Goal: Task Accomplishment & Management: Complete application form

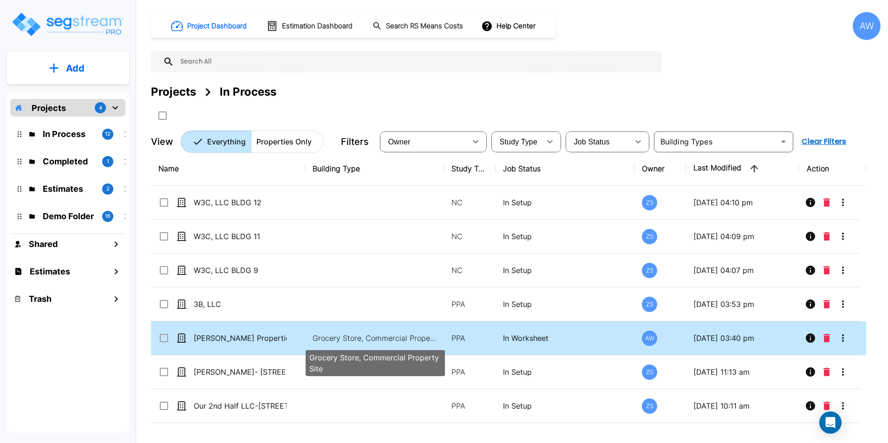
click at [351, 336] on p "Grocery Store, Commercial Property Site" at bounding box center [375, 338] width 125 height 11
checkbox input "true"
click at [351, 336] on p "Grocery Store, Commercial Property Site" at bounding box center [375, 338] width 125 height 11
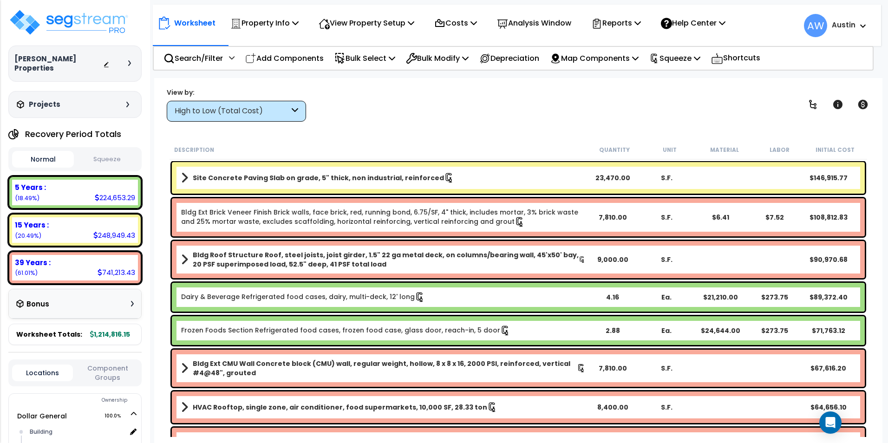
click at [208, 111] on div "High to Low (Total Cost)" at bounding box center [232, 111] width 115 height 11
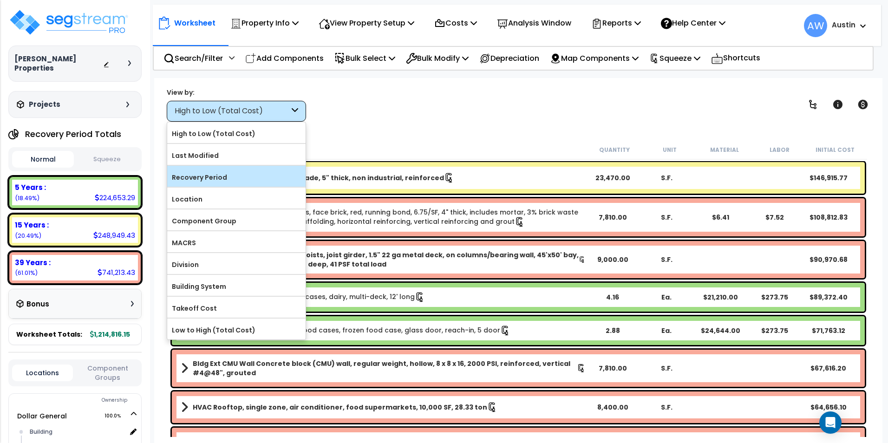
click at [217, 183] on label "Recovery Period" at bounding box center [236, 178] width 138 height 14
click at [0, 0] on input "Recovery Period" at bounding box center [0, 0] width 0 height 0
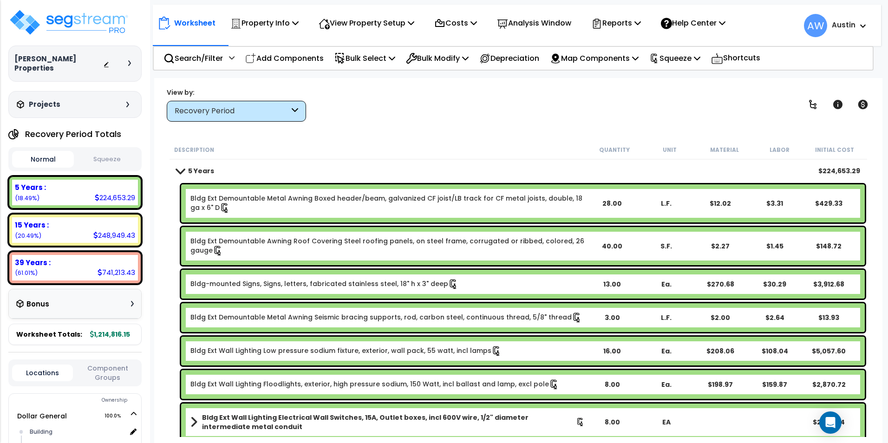
click at [177, 171] on span at bounding box center [179, 170] width 13 height 7
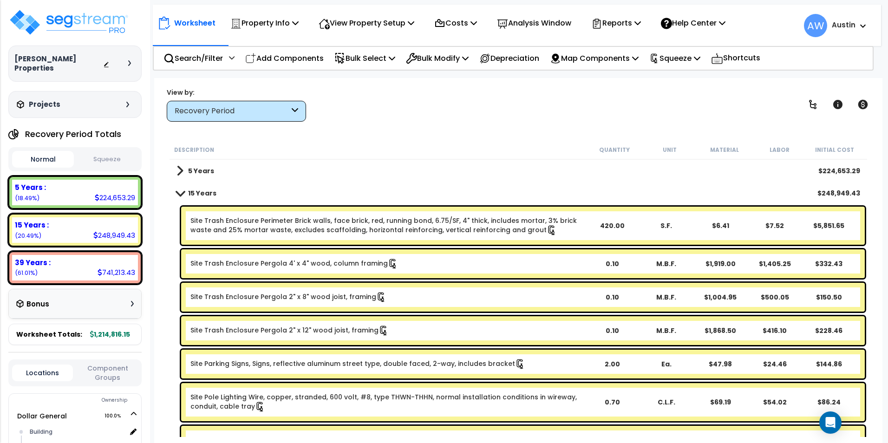
click at [177, 171] on span at bounding box center [180, 170] width 7 height 13
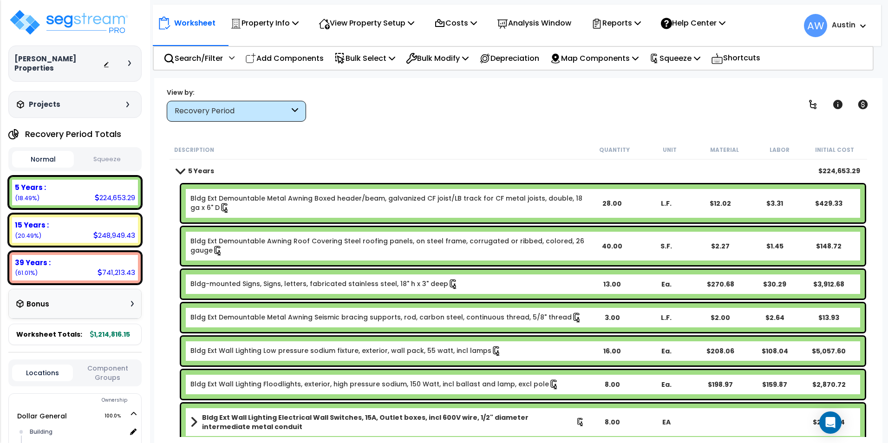
click at [99, 151] on button "Squeeze" at bounding box center [107, 159] width 62 height 16
click at [48, 151] on button "Normal" at bounding box center [43, 159] width 62 height 16
click at [98, 151] on button "Squeeze" at bounding box center [107, 159] width 62 height 16
click at [41, 151] on button "Normal" at bounding box center [43, 159] width 62 height 16
click at [108, 151] on button "Squeeze" at bounding box center [107, 159] width 62 height 16
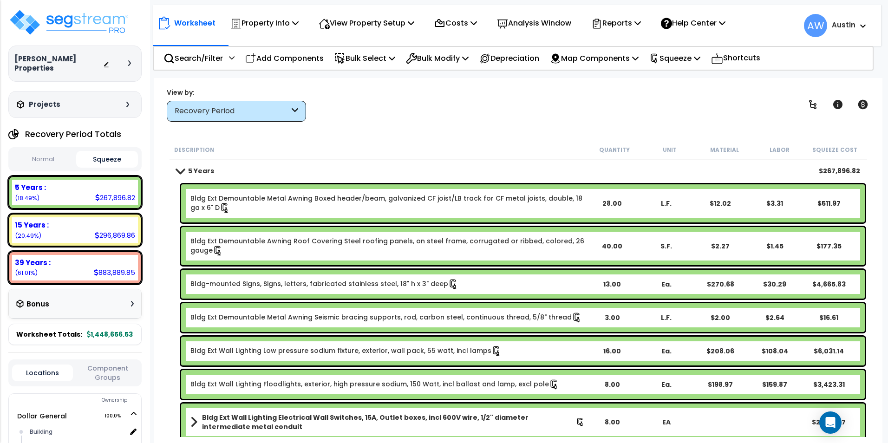
click at [32, 151] on button "Normal" at bounding box center [43, 159] width 62 height 16
click at [94, 151] on button "Squeeze" at bounding box center [107, 159] width 62 height 16
click at [84, 23] on img at bounding box center [68, 22] width 121 height 28
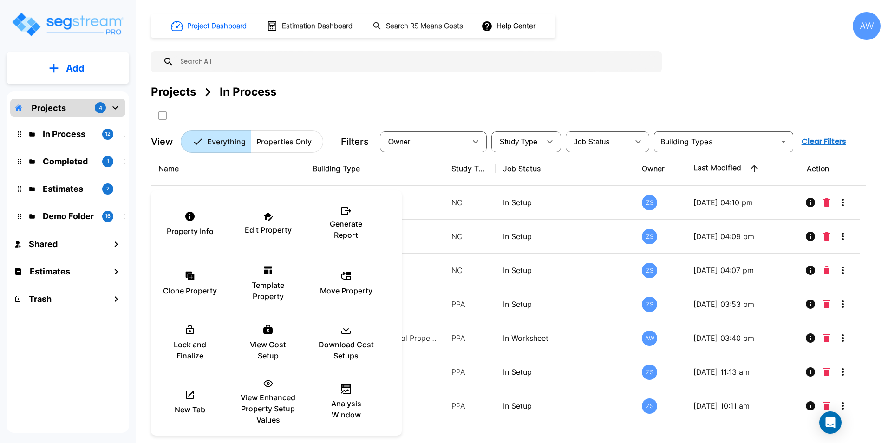
click at [468, 93] on div at bounding box center [444, 221] width 888 height 443
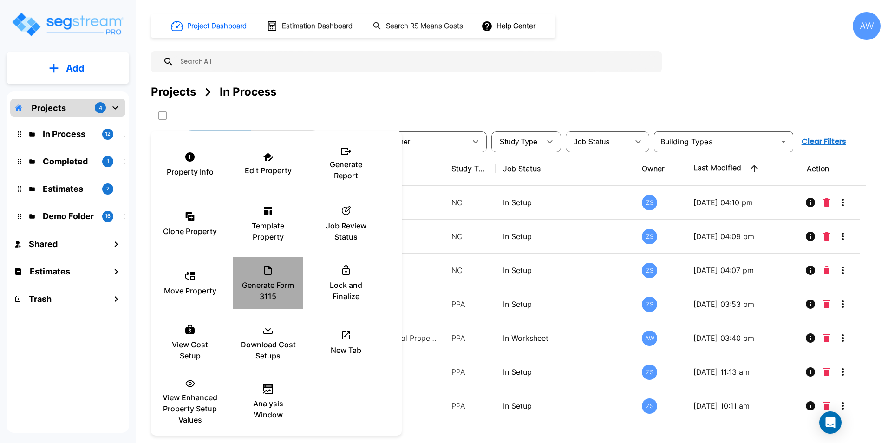
click at [269, 287] on p "Generate Form 3115" at bounding box center [268, 291] width 56 height 22
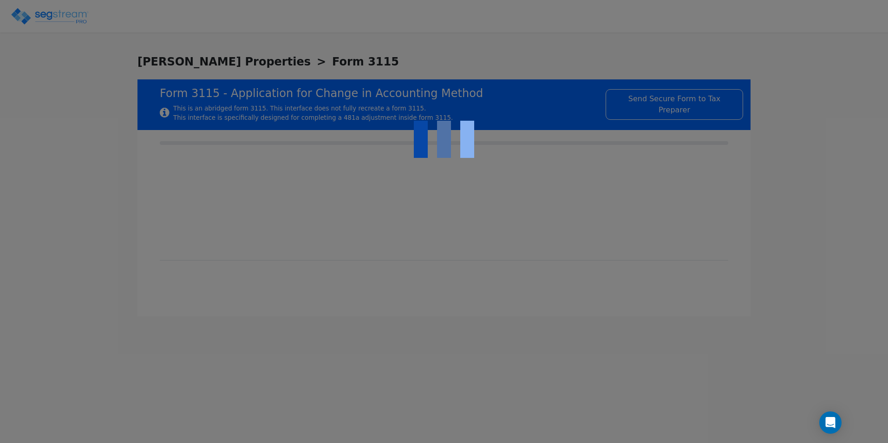
type textarea "Depreciation of depreciable property placed in service in 2021 at 142 Albert Ga…"
type textarea "Impermissible method — No depreciation has been claimed for the nonresidential …"
type textarea "Adopt permissible methods under §§167 and 168 (MACRS–GDS) for all assets identi…"
select select "Cash"
type textarea "The applicant is a partnership engaged solely in the rental of nonresidential r…"
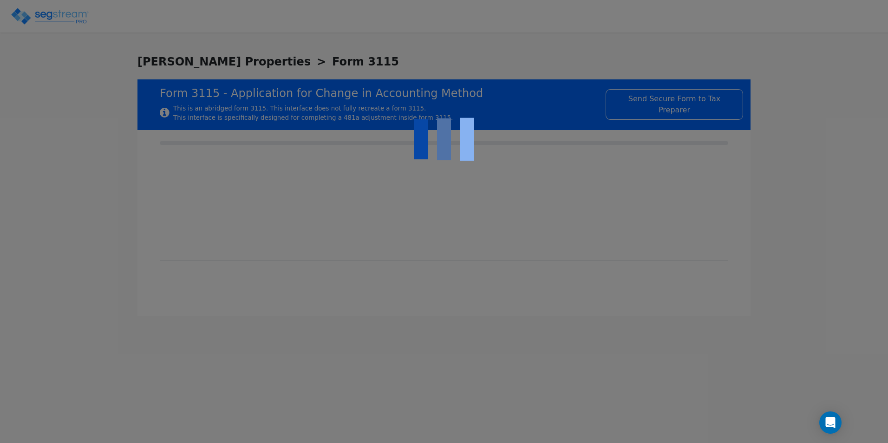
type textarea "The applicant has one trade or business within the meaning of Reg. §1.446-1(d):…"
checkbox input "true"
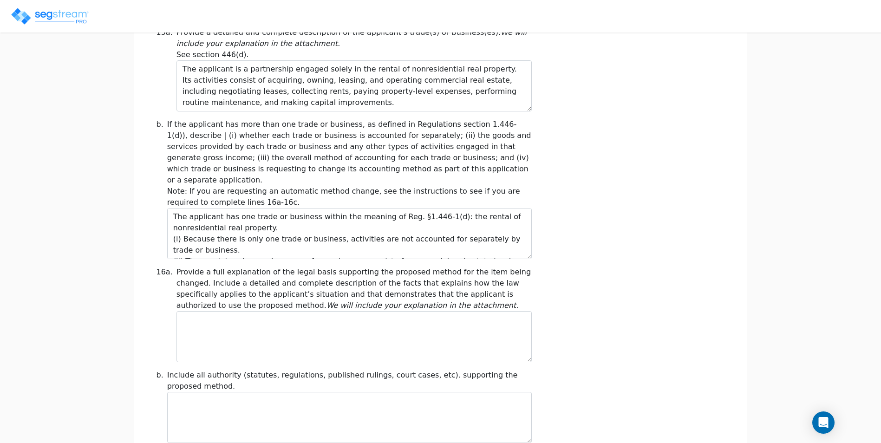
scroll to position [465, 0]
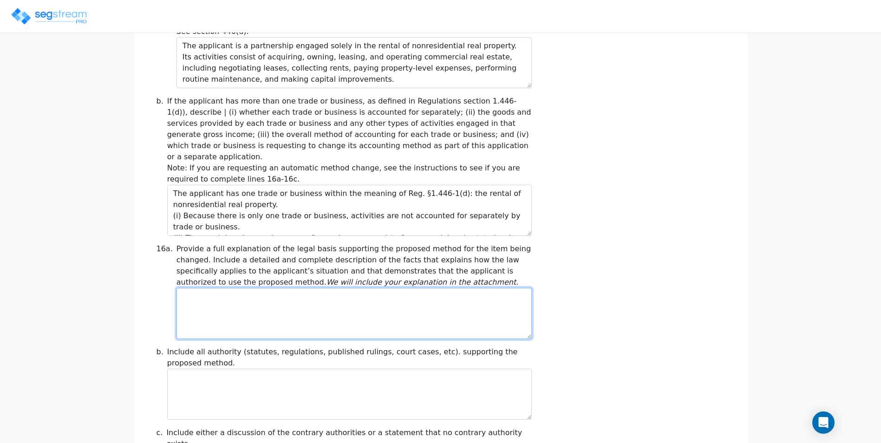
click at [224, 300] on textarea at bounding box center [354, 313] width 355 height 51
paste textarea "The applicant, a rental real estate partnership, placed in service in 2021 a si…"
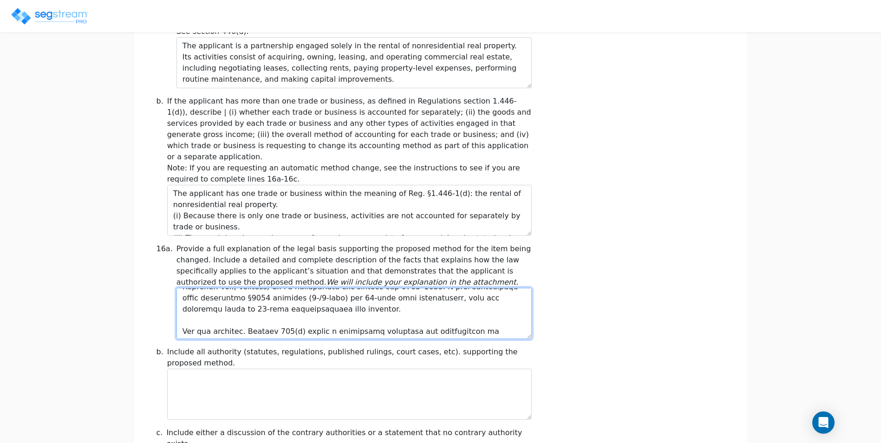
scroll to position [46, 0]
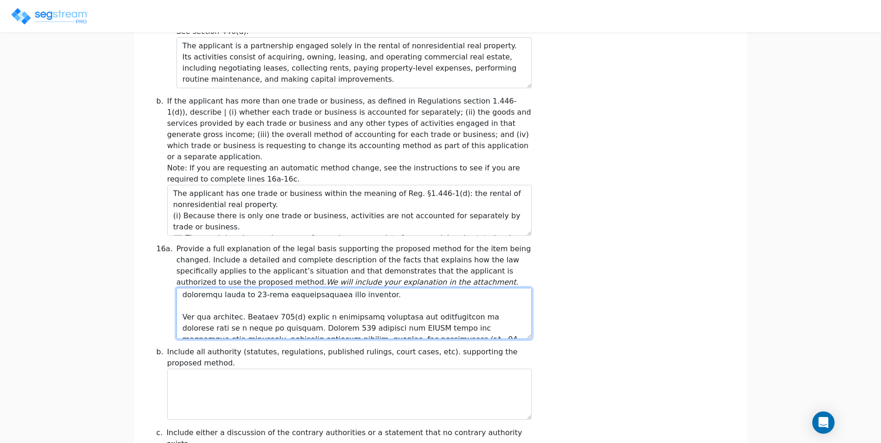
click at [238, 296] on textarea at bounding box center [354, 313] width 355 height 51
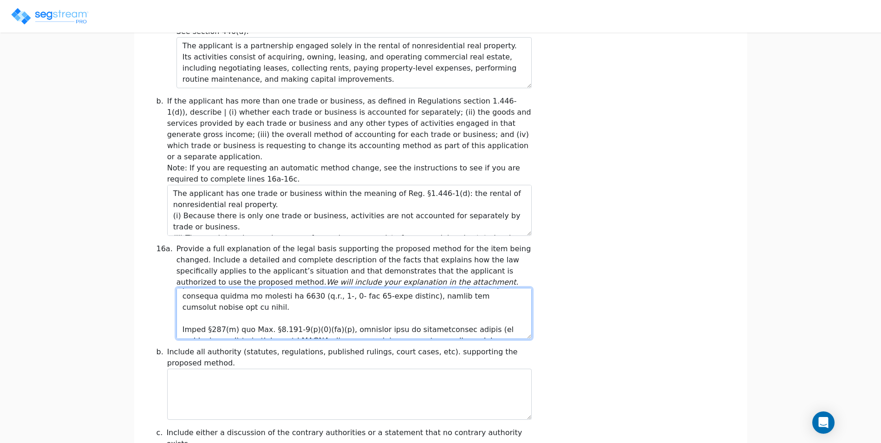
scroll to position [128, 0]
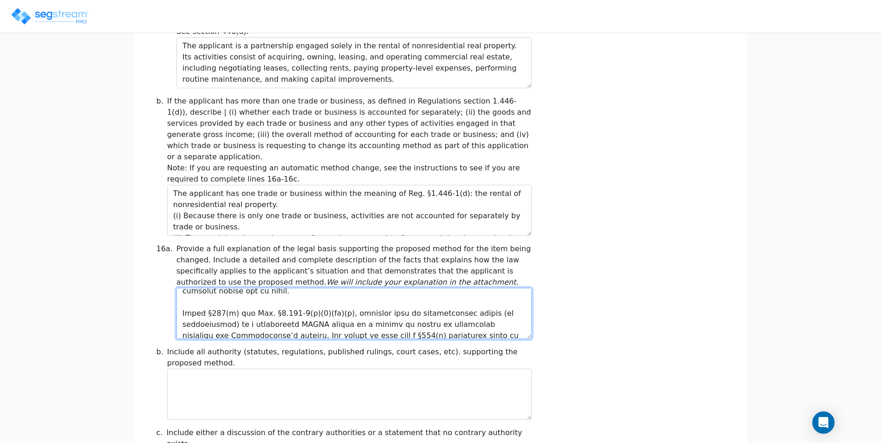
click at [177, 288] on textarea at bounding box center [354, 313] width 355 height 51
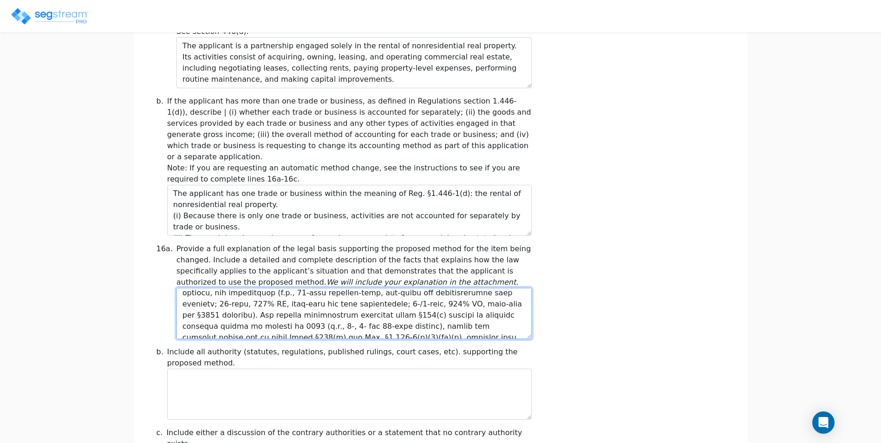
scroll to position [71, 0]
type textarea "The applicant, a rental real estate partnership, placed in service in 2021 a si…"
drag, startPoint x: 671, startPoint y: 287, endPoint x: 676, endPoint y: 290, distance: 5.7
click at [671, 287] on div "16a. Provide a full explanation of the legal basis supporting the proposed meth…" at bounding box center [441, 291] width 580 height 96
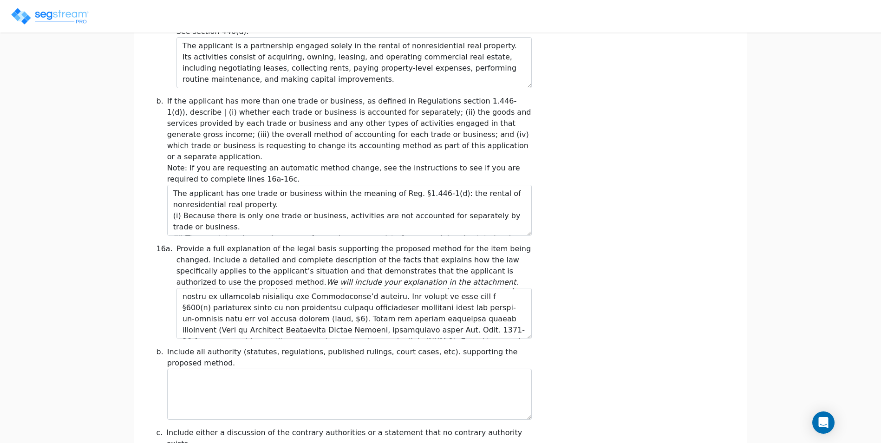
scroll to position [511, 0]
